Goal: Transaction & Acquisition: Purchase product/service

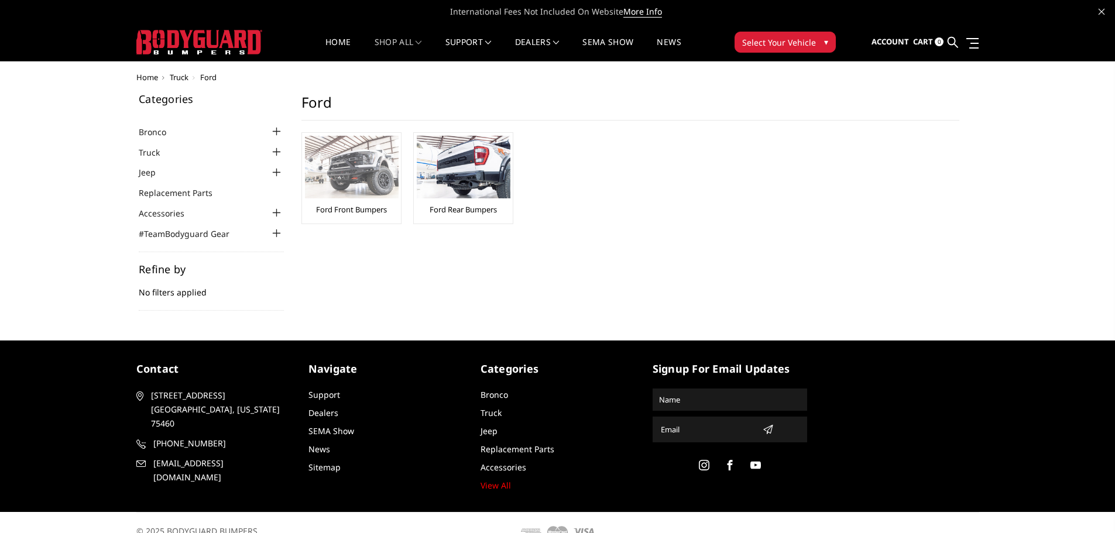
click at [370, 166] on img at bounding box center [352, 167] width 94 height 63
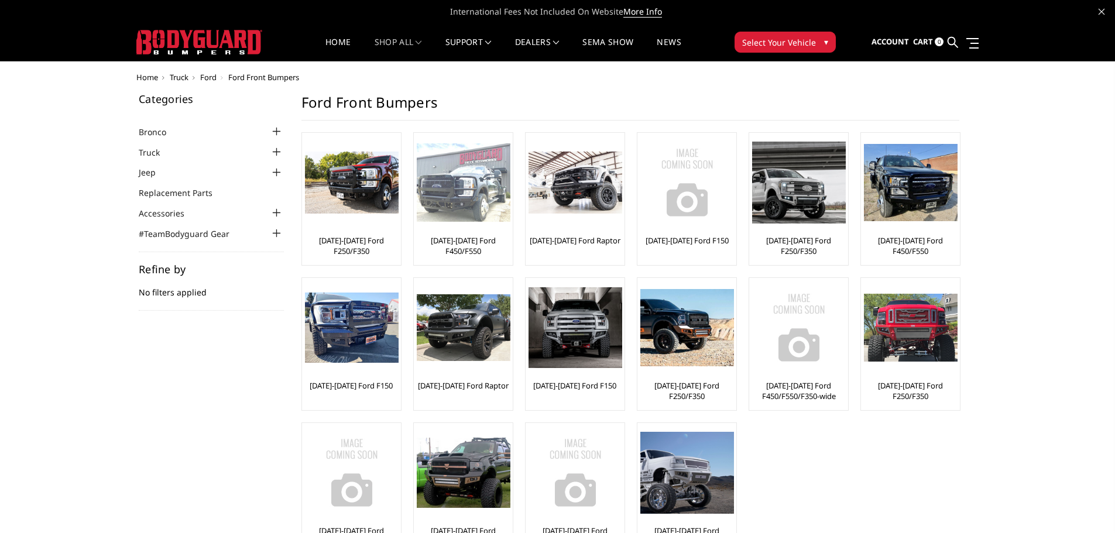
click at [463, 220] on img at bounding box center [464, 182] width 94 height 79
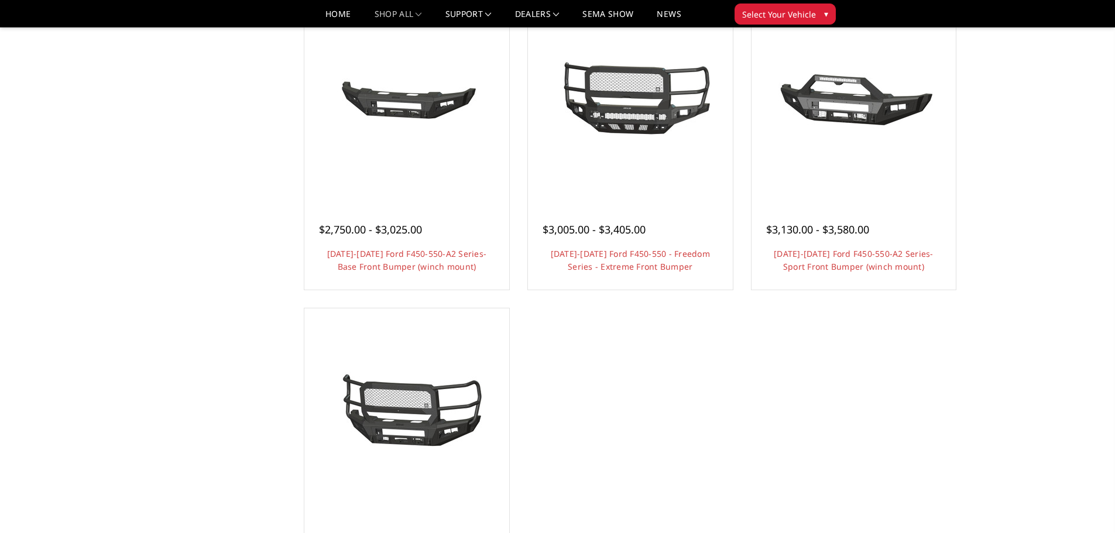
scroll to position [936, 0]
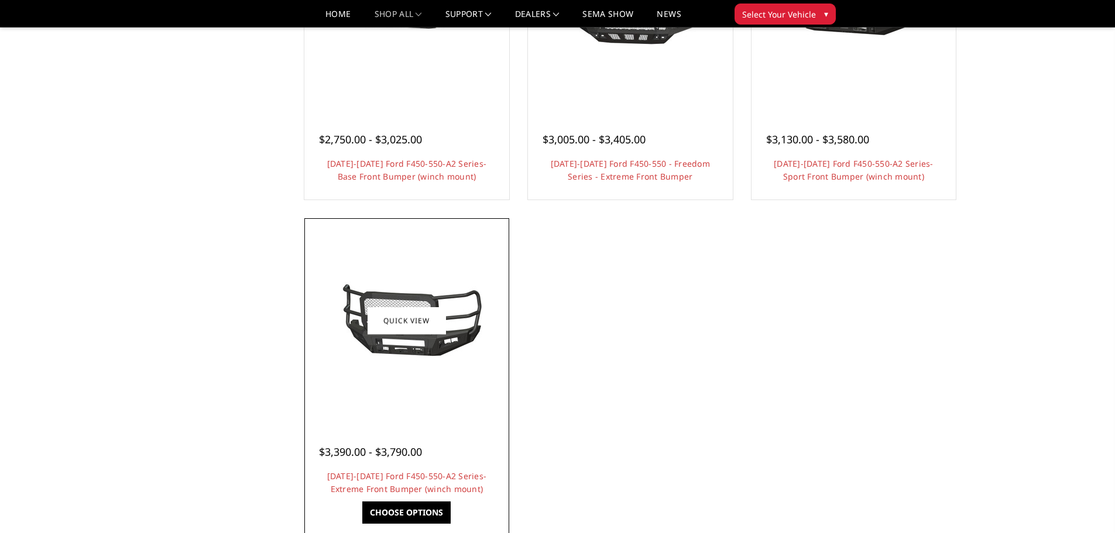
click at [414, 350] on img at bounding box center [406, 321] width 187 height 88
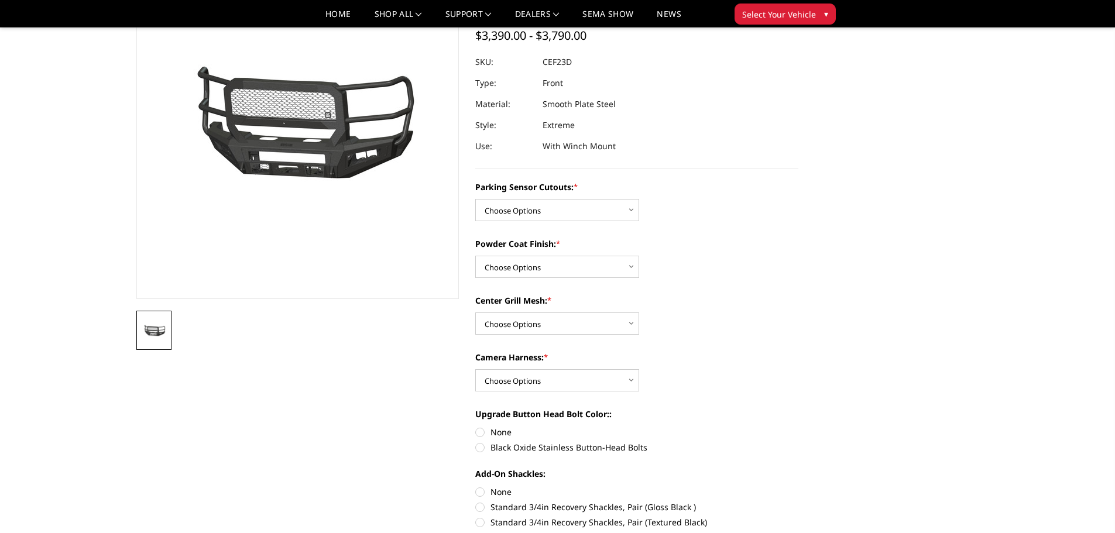
scroll to position [117, 0]
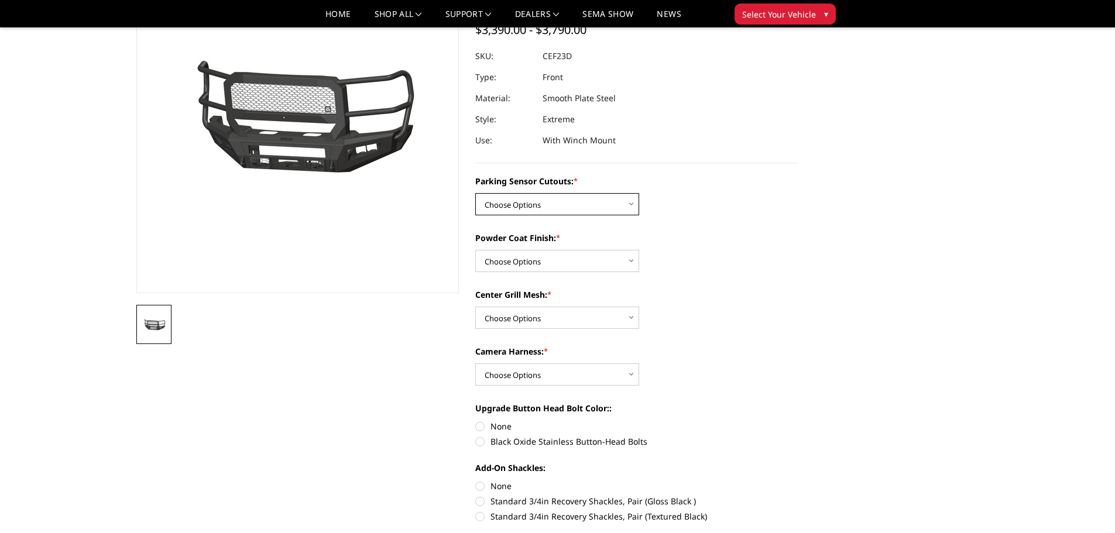
click at [524, 193] on select "Choose Options No-Without Parking Sensor Cutouts Yes-With Parking Sensor Cutouts" at bounding box center [557, 204] width 164 height 22
select select "2429"
click at [475, 193] on select "Choose Options No-Without Parking Sensor Cutouts Yes-With Parking Sensor Cutouts" at bounding box center [557, 204] width 164 height 22
click at [542, 260] on select "Choose Options Bare Metal Textured Black Powder Coat" at bounding box center [557, 261] width 164 height 22
select select "2431"
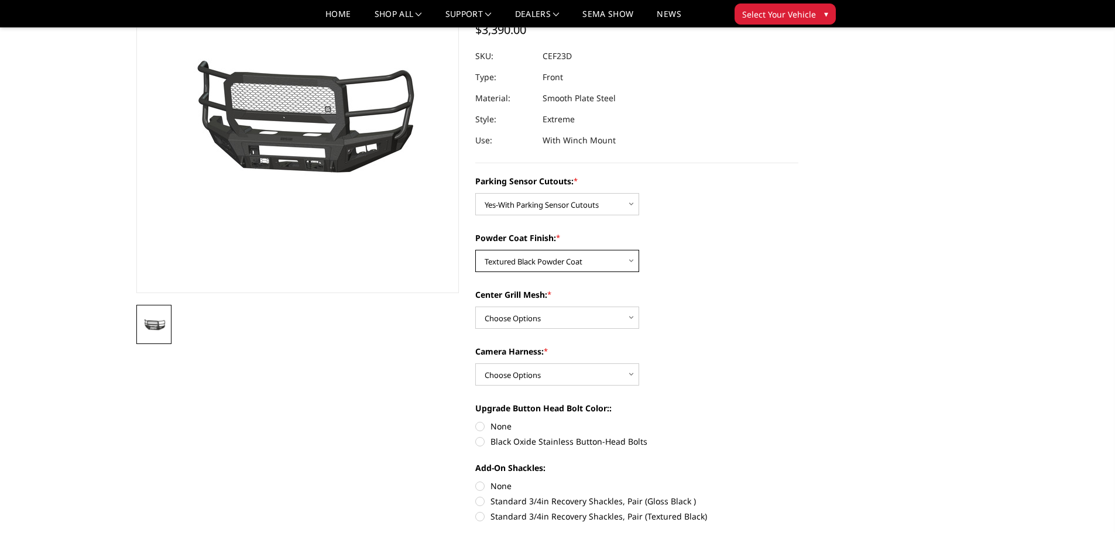
click at [475, 250] on select "Choose Options Bare Metal Textured Black Powder Coat" at bounding box center [557, 261] width 164 height 22
click at [535, 317] on select "Choose Options With Center Grill Mesh Without Center Grill Mesh" at bounding box center [557, 318] width 164 height 22
select select "2432"
click at [475, 307] on select "Choose Options With Center Grill Mesh Without Center Grill Mesh" at bounding box center [557, 318] width 164 height 22
click at [555, 374] on select "Choose Options WITH Camera Harness WITHOUT Camera Harness" at bounding box center [557, 374] width 164 height 22
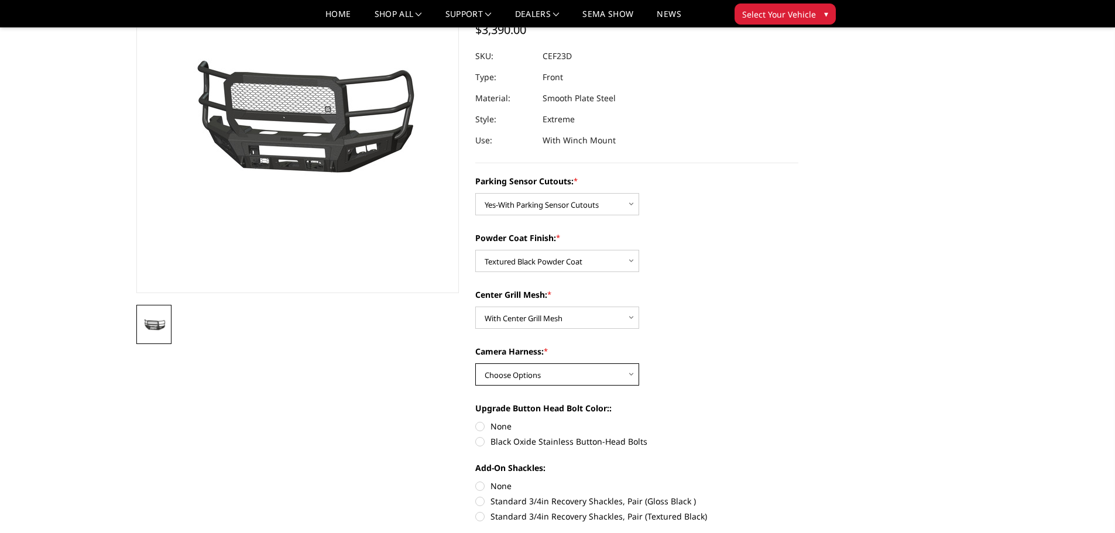
select select "2434"
click at [475, 363] on select "Choose Options WITH Camera Harness WITHOUT Camera Harness" at bounding box center [557, 374] width 164 height 22
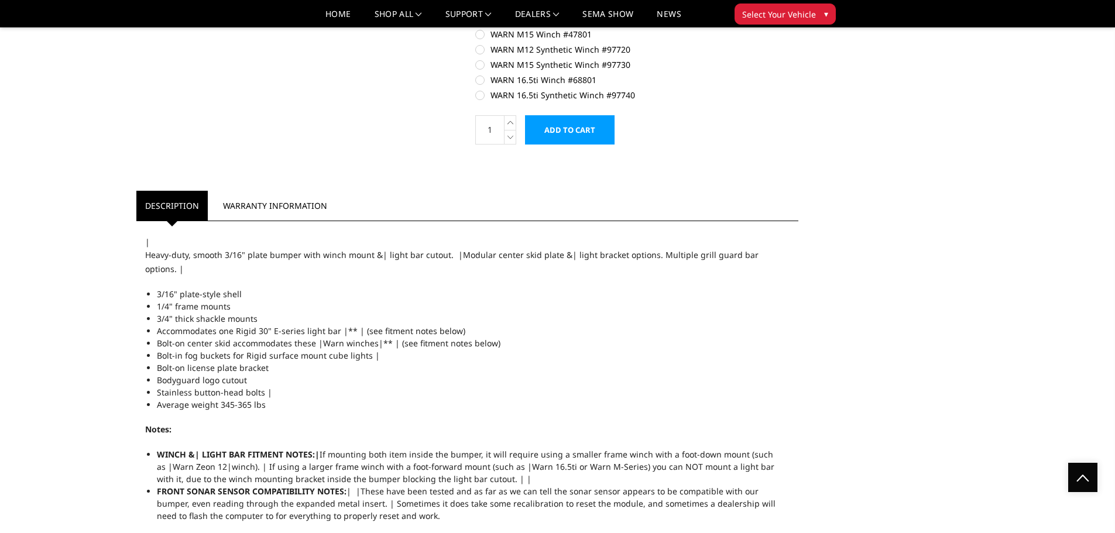
scroll to position [878, 0]
